Goal: Task Accomplishment & Management: Complete application form

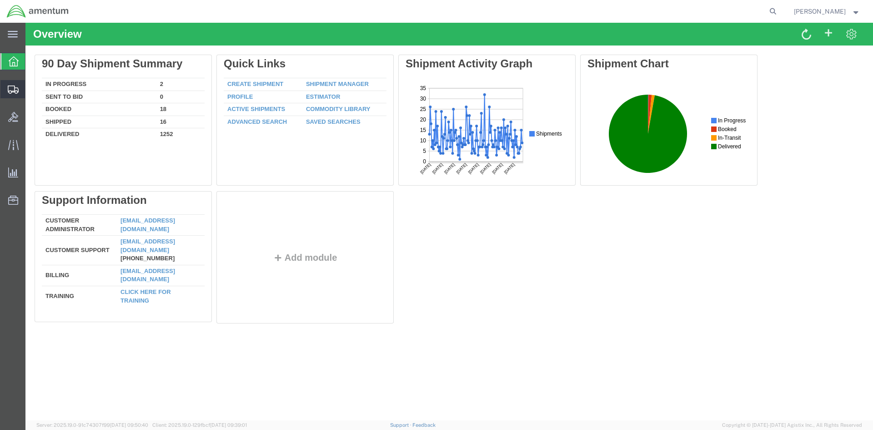
click at [31, 91] on span "Shipments" at bounding box center [28, 89] width 6 height 18
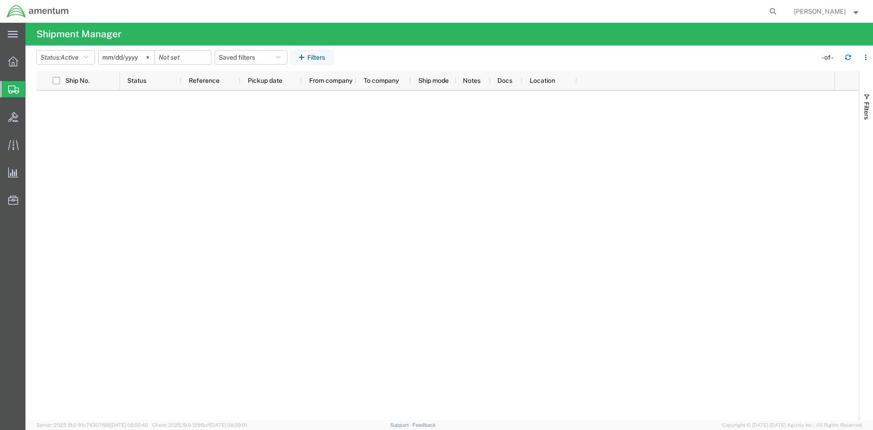
click at [0, 0] on span "Create Shipment" at bounding box center [0, 0] width 0 height 0
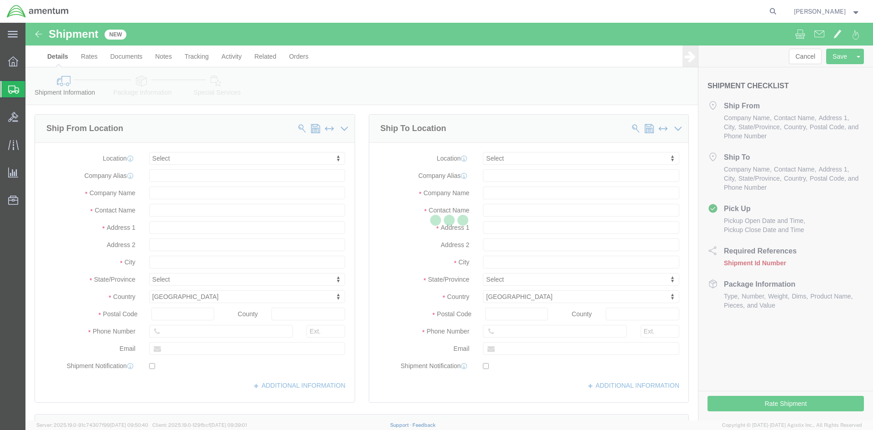
select select
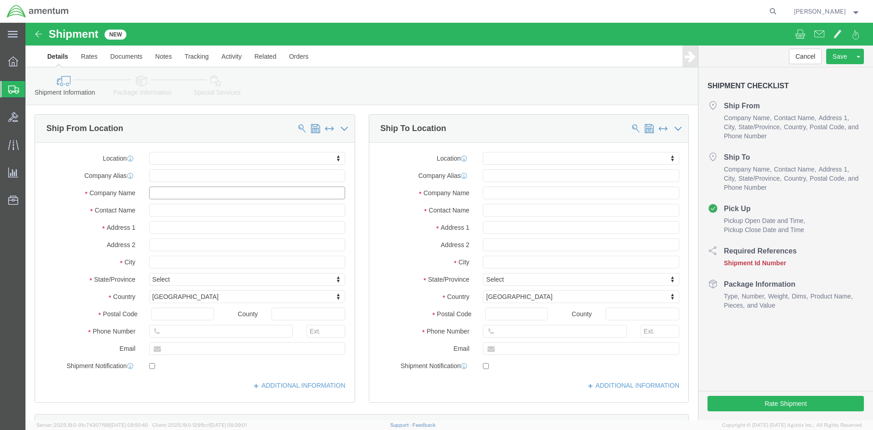
click input "text"
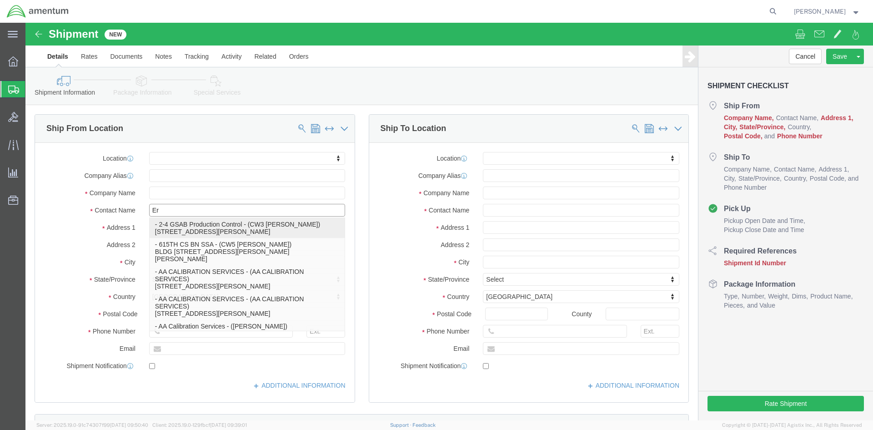
type input "E"
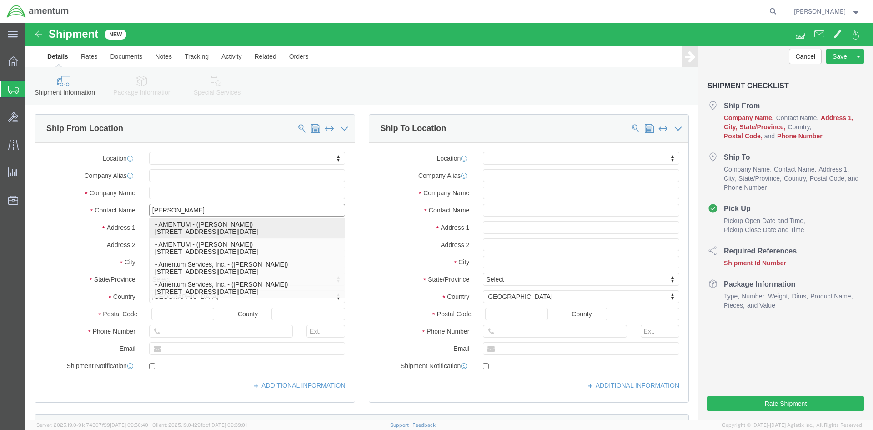
type input "[PERSON_NAME]"
click p "- AMENTUM - ([PERSON_NAME]) [STREET_ADDRESS][DATE][DATE]"
select select
type input "[STREET_ADDRESS]"
type input "NAS [DATE]"
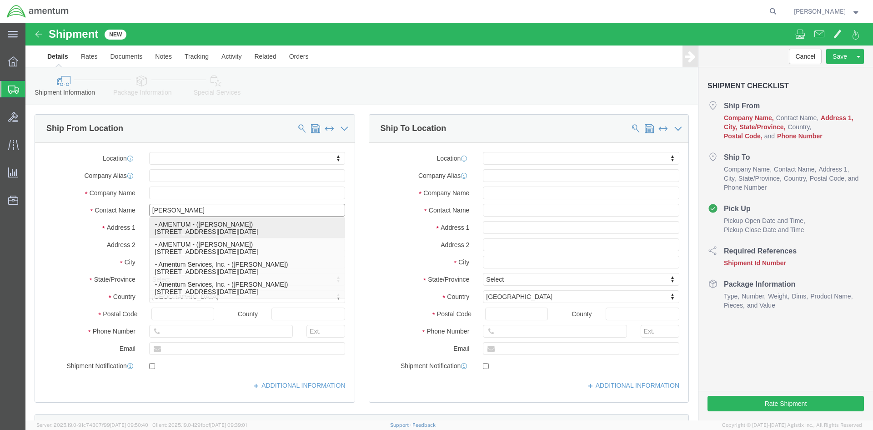
type input "78419"
type input "AMENTUM"
type input "[PERSON_NAME]"
type input "[DATE]"
select select "[GEOGRAPHIC_DATA]"
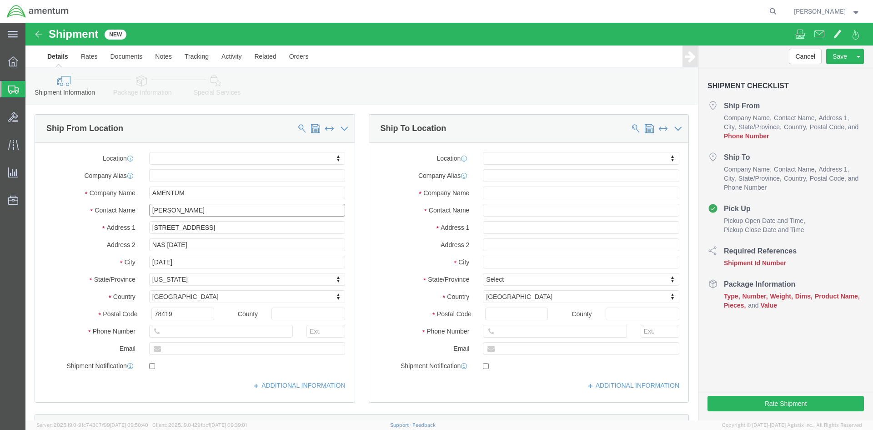
type input "[PERSON_NAME]"
click input "text"
click input "361-9614295"
type input "[PHONE_NUMBER]"
click input "text"
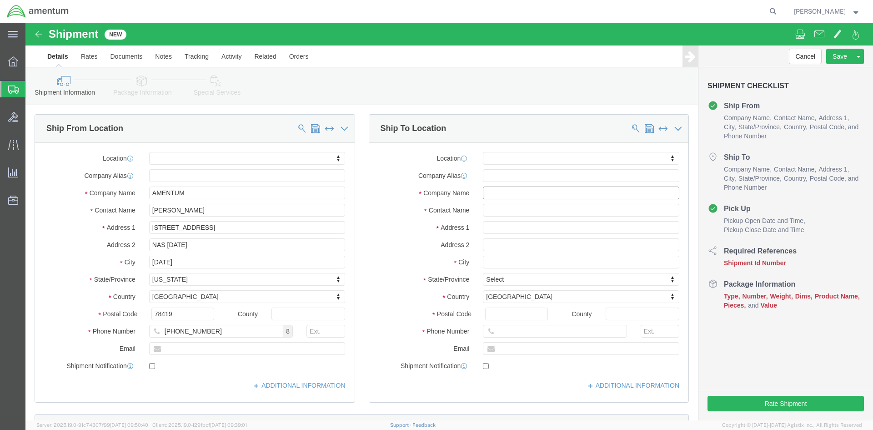
click input "text"
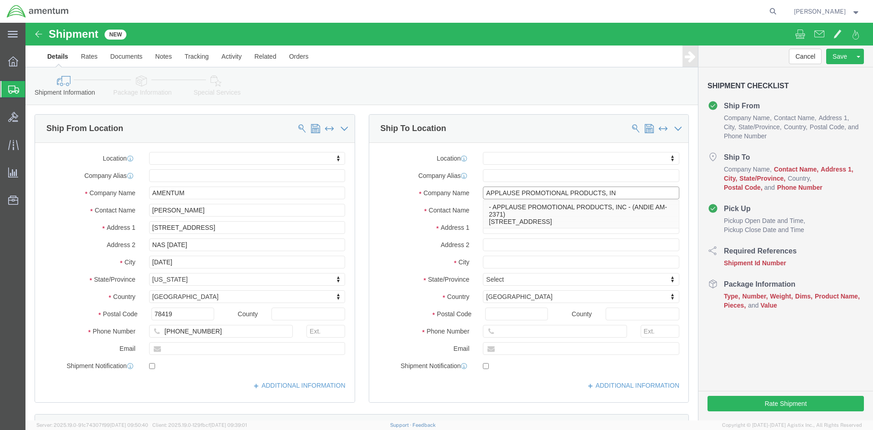
type input "APPLAUSE PROMOTIONAL PRODUCTS, INC"
click p "- APPLAUSE PROMOTIONAL PRODUCTS, INC - (ANDIE AM-2371) [STREET_ADDRESS]"
select select
type input "[STREET_ADDRESS]"
type input "76111"
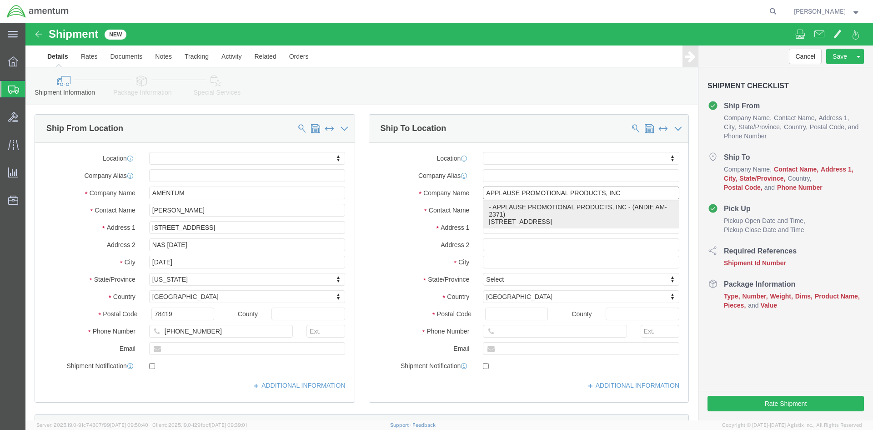
type input "ANDIE AM-2371"
type input "[GEOGRAPHIC_DATA]"
select select "[GEOGRAPHIC_DATA]"
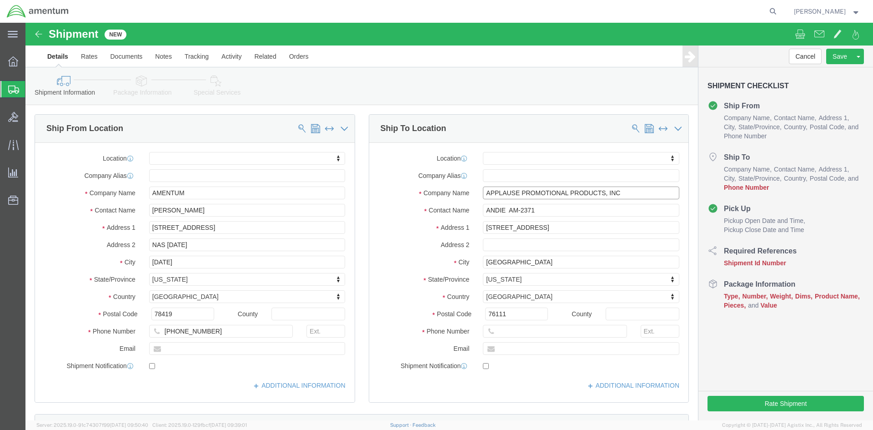
type input "APPLAUSE PROMOTIONAL PRODUCTS, INC"
click input "ANDIE AM-2371"
type input "[PERSON_NAME] AM-2371"
click input "76111"
click input "text"
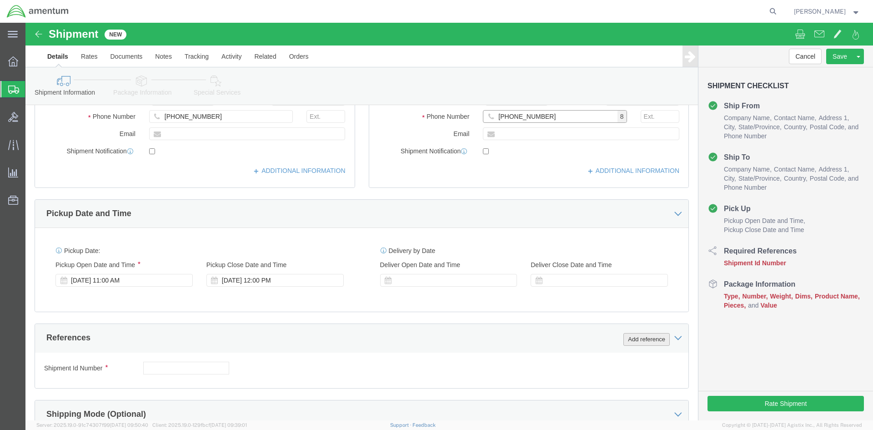
scroll to position [227, 0]
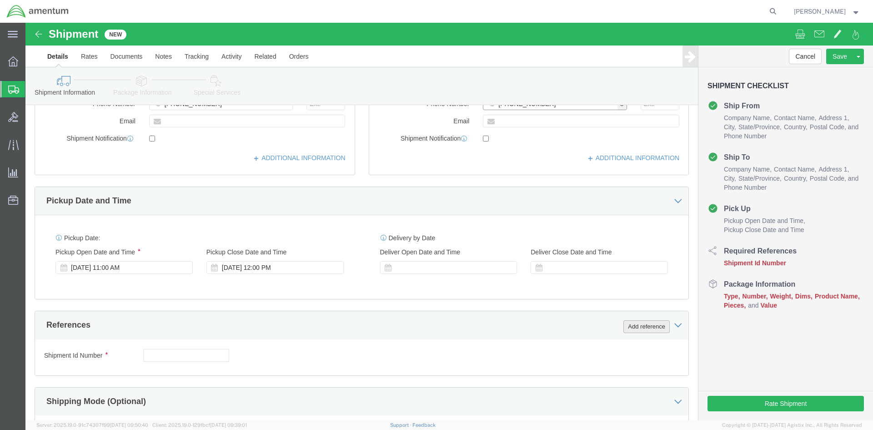
type input "[PHONE_NUMBER]"
click button "Add reference"
click select "Select Account Type Activity ID Airline Appointment Number ASN Batch Request # …"
select select "CUSTREF"
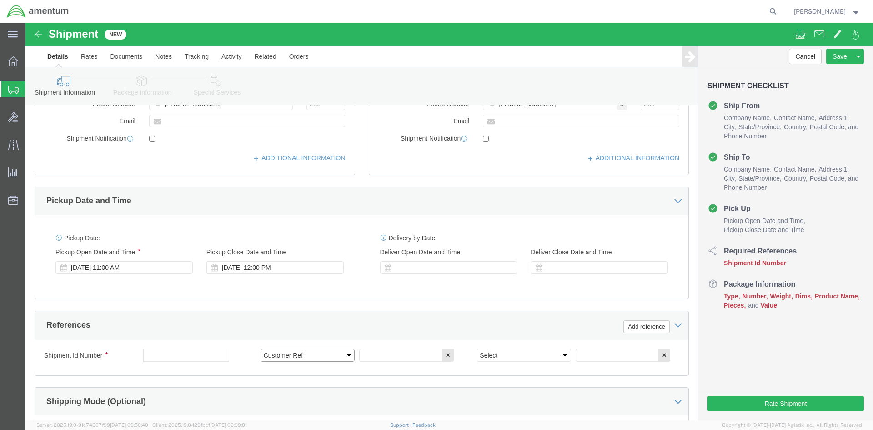
click select "Select Account Type Activity ID Airline Appointment Number ASN Batch Request # …"
click input "text"
type input "25-74"
click select "Select Account Type Activity ID Airline Appointment Number ASN Batch Request # …"
select select "PROJNUM"
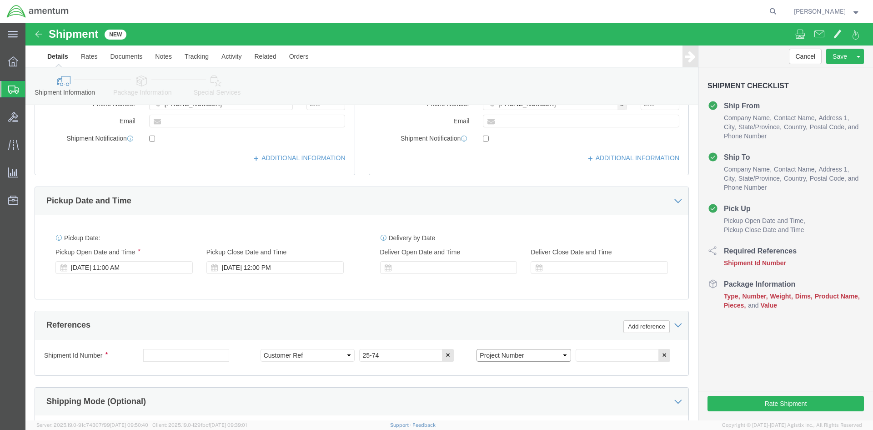
click select "Select Account Type Activity ID Airline Appointment Number ASN Batch Request # …"
click input "text"
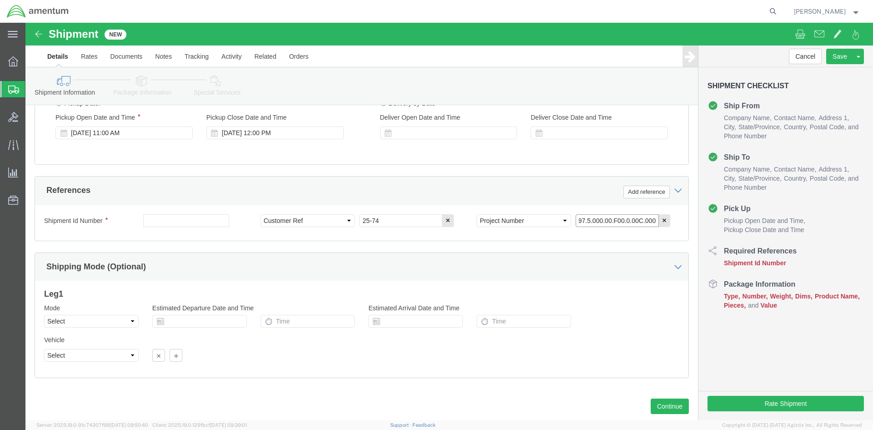
scroll to position [364, 0]
type input "6097.5.000.00.F00.0.00C.000"
click div "Mode Select Air Less than Truckload Multi-Leg Ocean Freight Rail Small Parcel T…"
click button "Continue"
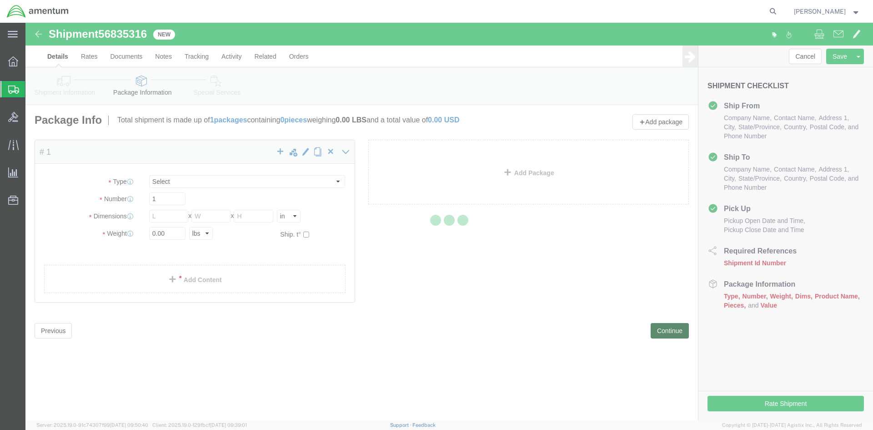
select select "CBOX"
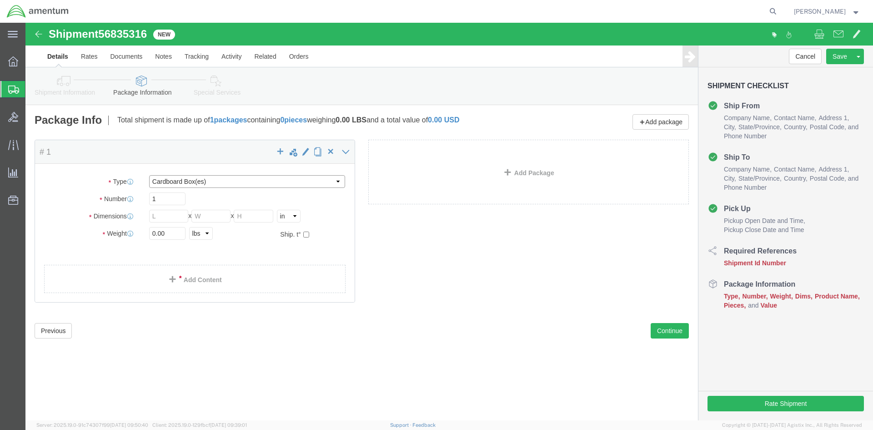
click select "Select BCK Boxes Bale(s) Basket(s) Bolt(s) Bottle(s) Buckets Bulk Bundle(s) Can…"
click input "text"
type input "21"
type input "15"
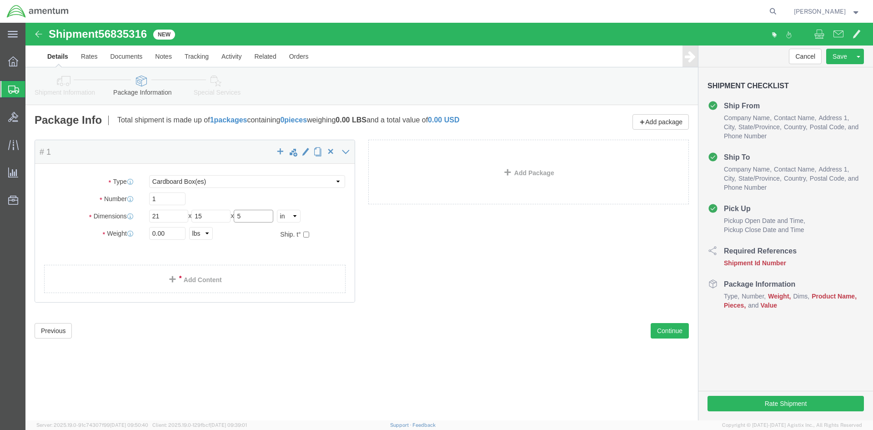
type input "5"
click input "0.00"
type input "3"
click div "3 Select kgs lbs"
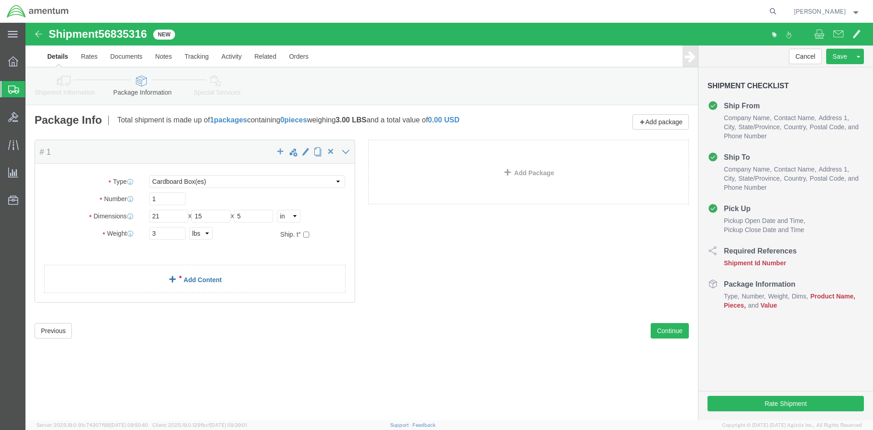
click link "Add Content"
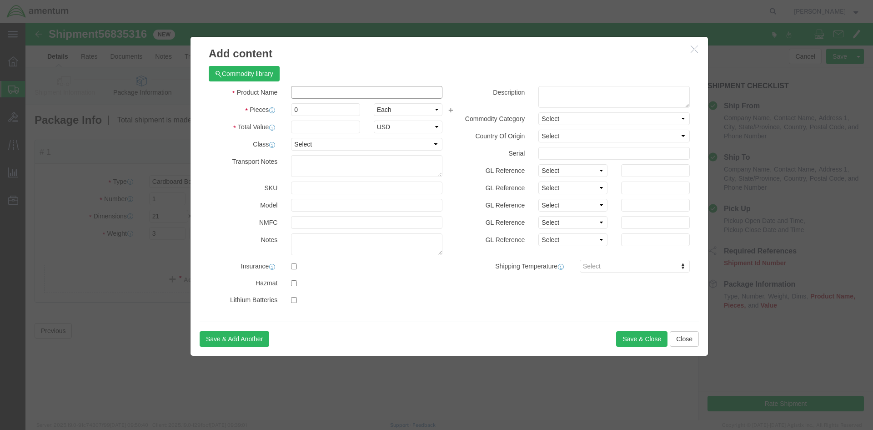
click input "text"
type input "UNIFORMS"
click input "0"
type input "1"
click input "text"
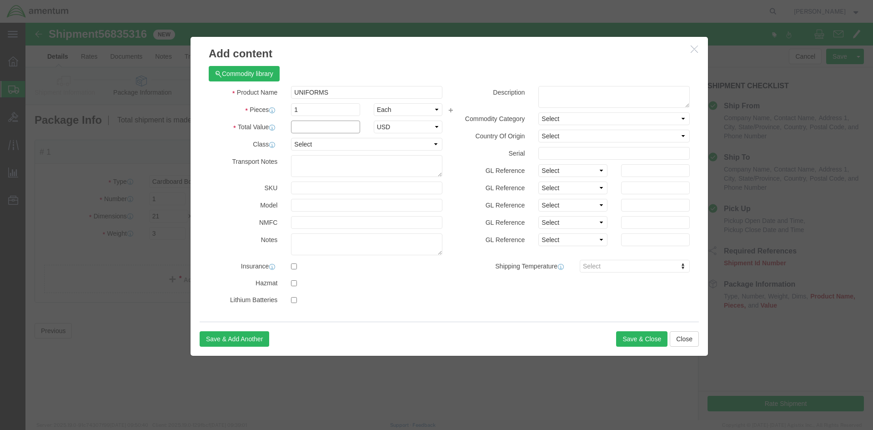
type input "1"
click select "Select 50 55 60 65 70 85 92.5 100 125 175 250 300 400"
select select "50"
click select "Select 50 55 60 65 70 85 92.5 100 125 175 250 300 400"
click button "Save & Close"
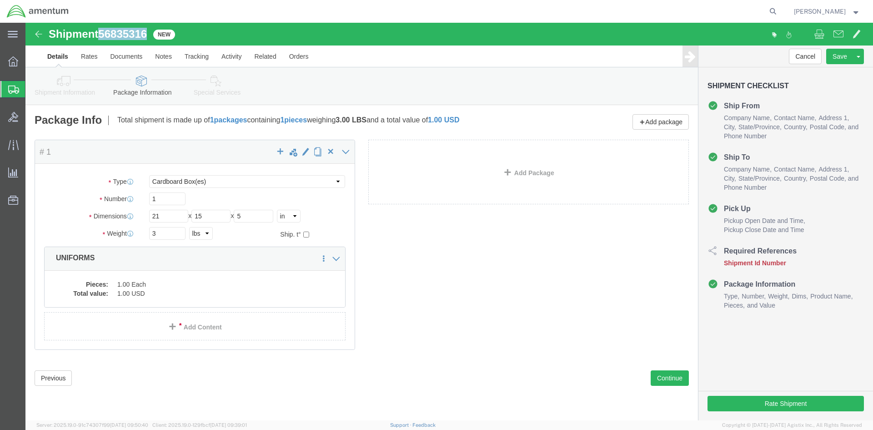
drag, startPoint x: 76, startPoint y: 9, endPoint x: 123, endPoint y: 7, distance: 46.9
click span "56835316"
copy span "56835316"
click link "Details"
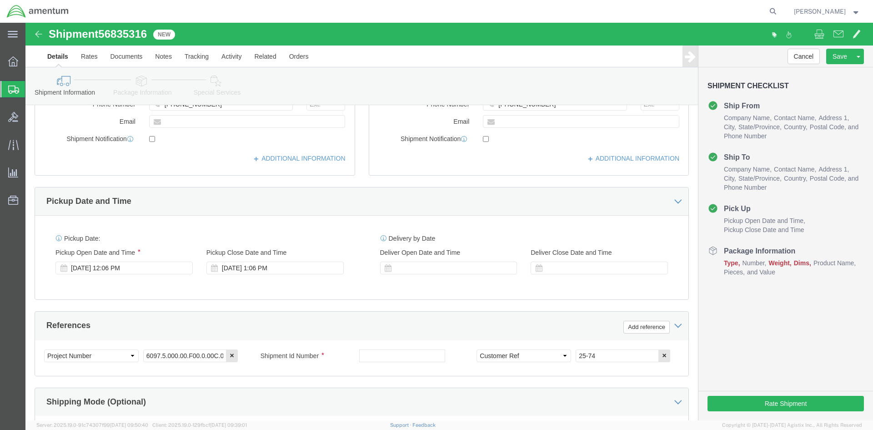
scroll to position [227, 0]
click input "text"
drag, startPoint x: 343, startPoint y: 333, endPoint x: 338, endPoint y: 333, distance: 5.5
click input "text"
paste input "56835316"
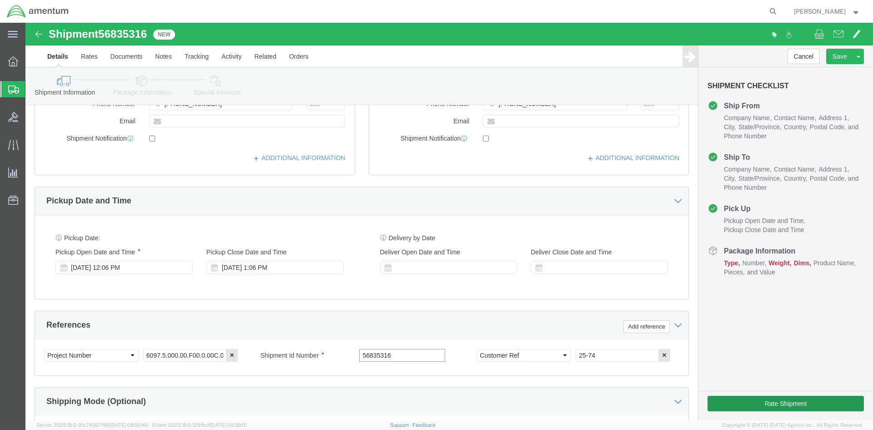
type input "56835316"
click button "Rate Shipment"
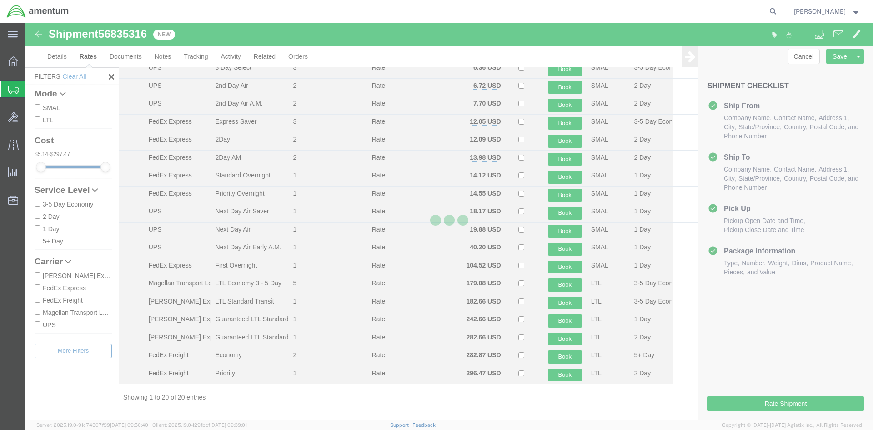
scroll to position [78, 0]
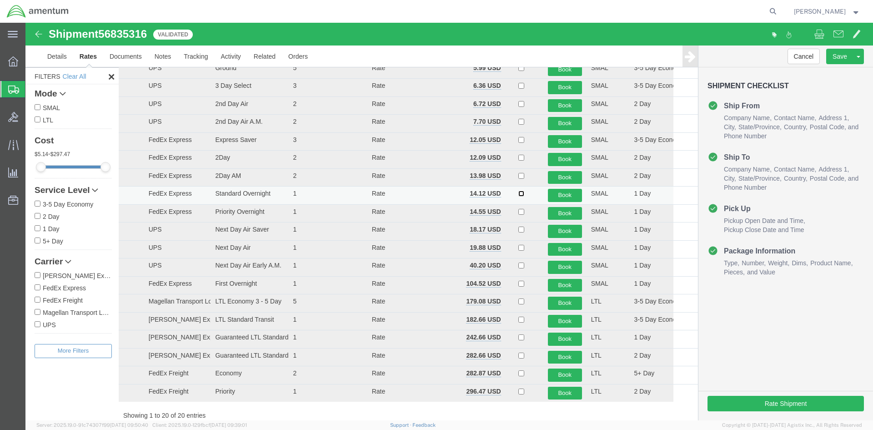
click at [519, 193] on input "checkbox" at bounding box center [522, 194] width 6 height 6
checkbox input "true"
click at [560, 196] on button "Book" at bounding box center [565, 195] width 34 height 13
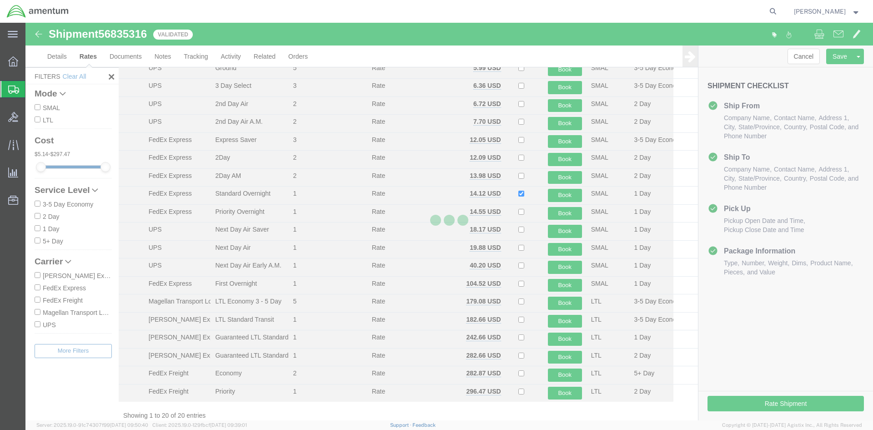
scroll to position [0, 0]
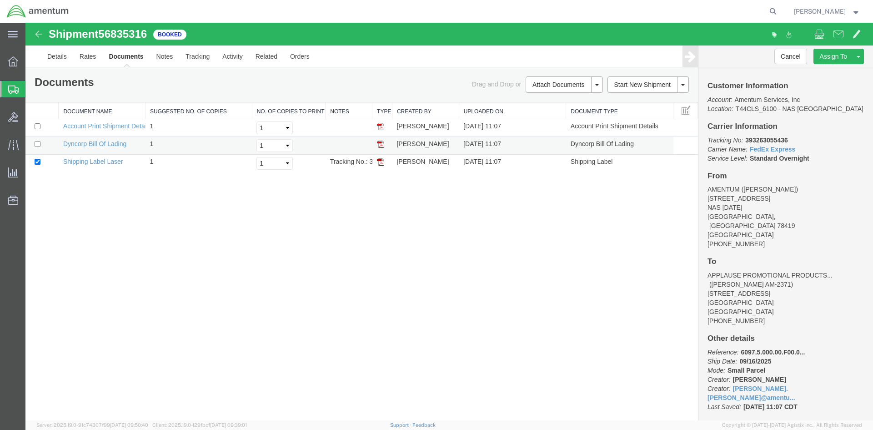
click at [381, 142] on img at bounding box center [380, 144] width 7 height 7
click at [380, 161] on img at bounding box center [380, 161] width 7 height 7
